Goal: Obtain resource: Obtain resource

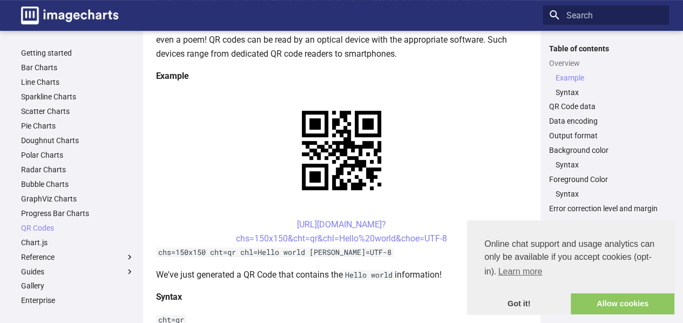
scroll to position [216, 0]
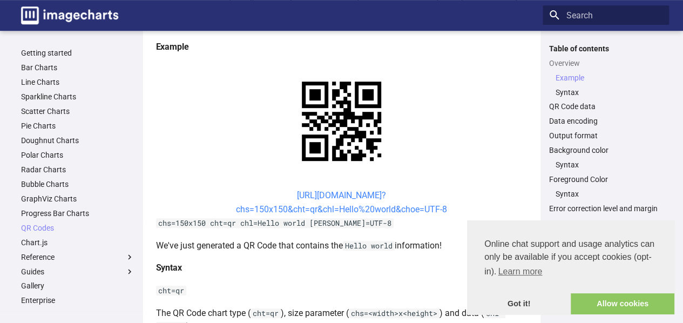
drag, startPoint x: 275, startPoint y: 194, endPoint x: 403, endPoint y: 197, distance: 128.0
click at [403, 197] on center "[URL][DOMAIN_NAME]? chs=150x150&cht=qr&chl=Hello%20world&choe=UTF-8" at bounding box center [341, 202] width 371 height 28
copy link "[URL][DOMAIN_NAME]?"
click at [279, 196] on link "[URL][DOMAIN_NAME]? chs=150x150&cht=qr&chl=Hello%20world&choe=UTF-8" at bounding box center [341, 202] width 211 height 24
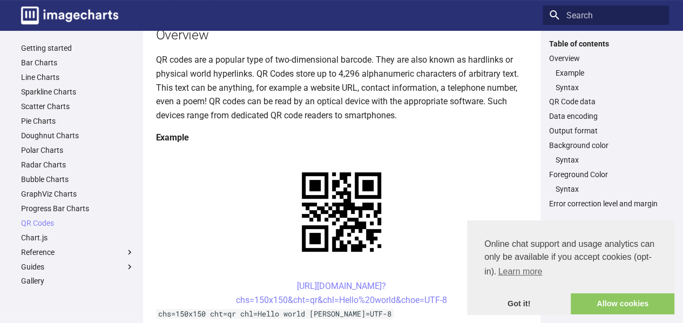
scroll to position [270, 0]
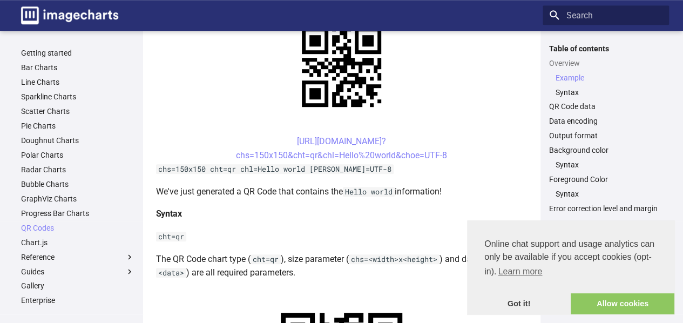
drag, startPoint x: 275, startPoint y: 138, endPoint x: 449, endPoint y: 159, distance: 175.1
click at [449, 159] on center "[URL][DOMAIN_NAME]? chs=150x150&cht=qr&chl=Hello%20world&choe=UTF-8" at bounding box center [341, 148] width 371 height 28
copy link "[URL][DOMAIN_NAME]? chs=150x150&cht=qr&chl=Hello%20world&choe=UTF-8"
click at [281, 138] on link "[URL][DOMAIN_NAME]? chs=150x150&cht=qr&chl=Hello%20world&choe=UTF-8" at bounding box center [341, 148] width 211 height 24
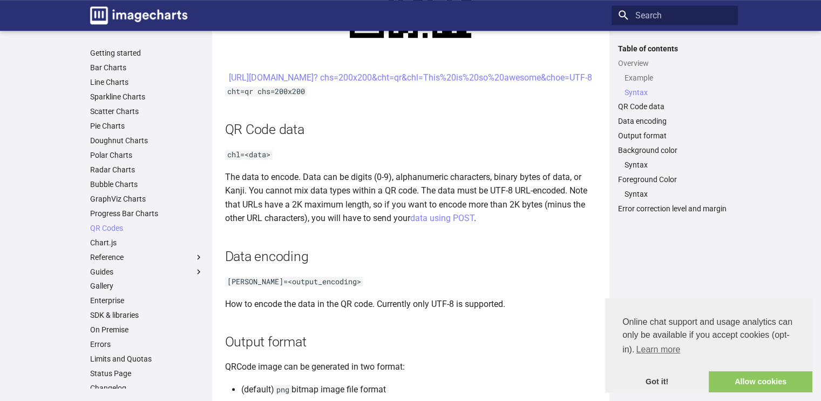
scroll to position [756, 0]
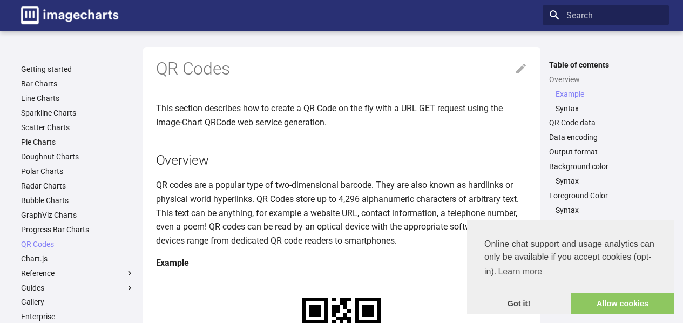
scroll to position [270, 0]
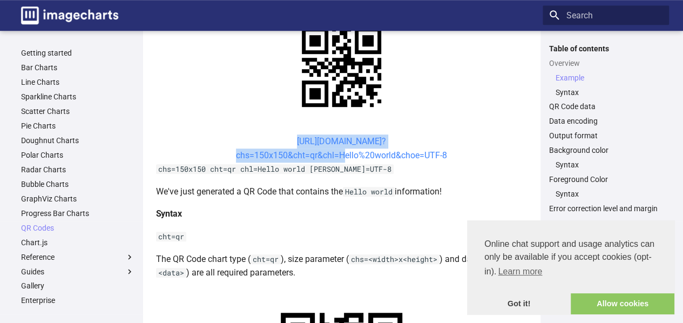
drag, startPoint x: 275, startPoint y: 138, endPoint x: 338, endPoint y: 155, distance: 65.0
click at [338, 155] on center "[URL][DOMAIN_NAME]? chs=150x150&cht=qr&chl=Hello%20world&choe=UTF-8" at bounding box center [341, 148] width 371 height 28
copy link "[URL][DOMAIN_NAME]? chs=150x150&cht=qr&chl="
